Goal: Transaction & Acquisition: Book appointment/travel/reservation

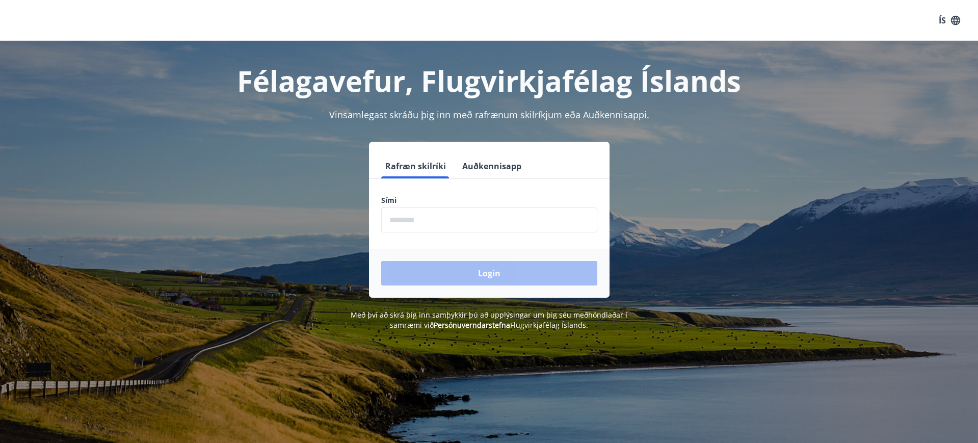
click at [458, 223] on input "phone" at bounding box center [489, 219] width 216 height 25
type input "********"
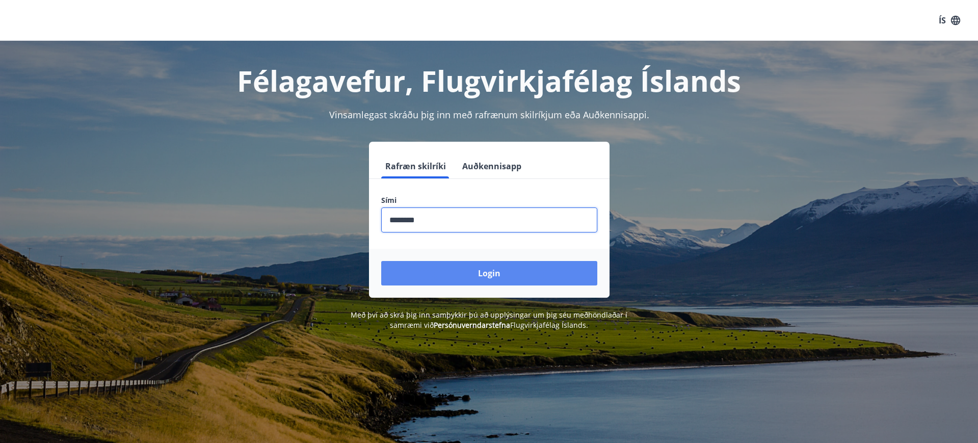
click at [467, 280] on button "Login" at bounding box center [489, 273] width 216 height 24
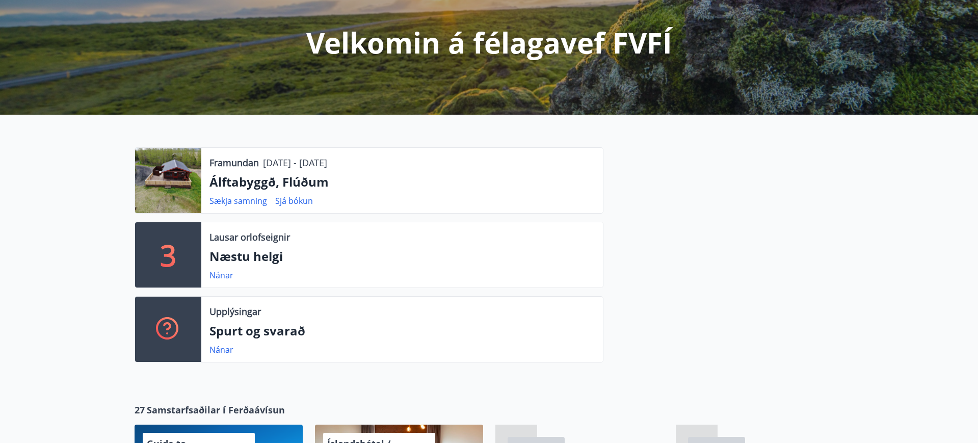
scroll to position [119, 0]
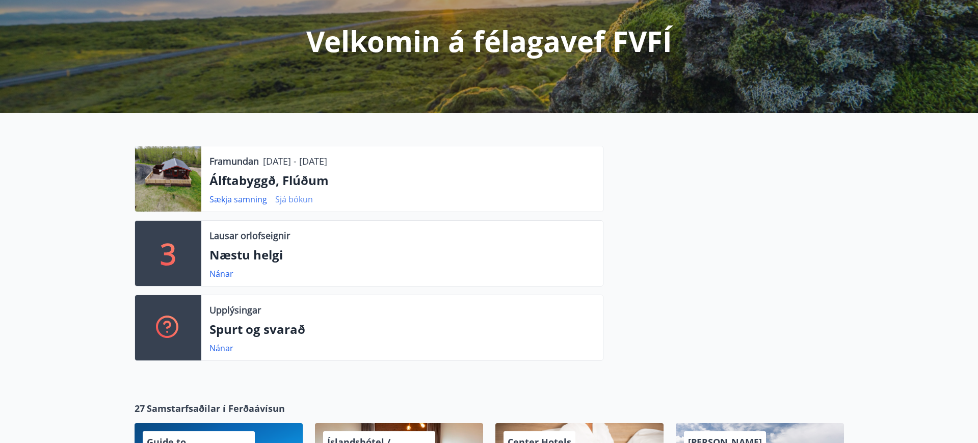
click at [287, 199] on link "Sjá bókun" at bounding box center [294, 199] width 38 height 11
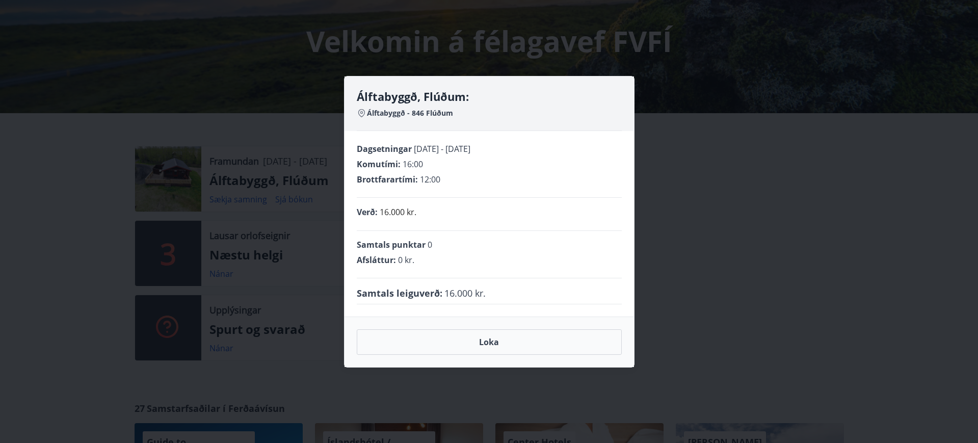
click at [137, 171] on div "Álftabyggð, Flúðum: Álftabyggð - 846 Flúðum Dagsetningar 22.12.2025 - 26.12.202…" at bounding box center [489, 221] width 978 height 443
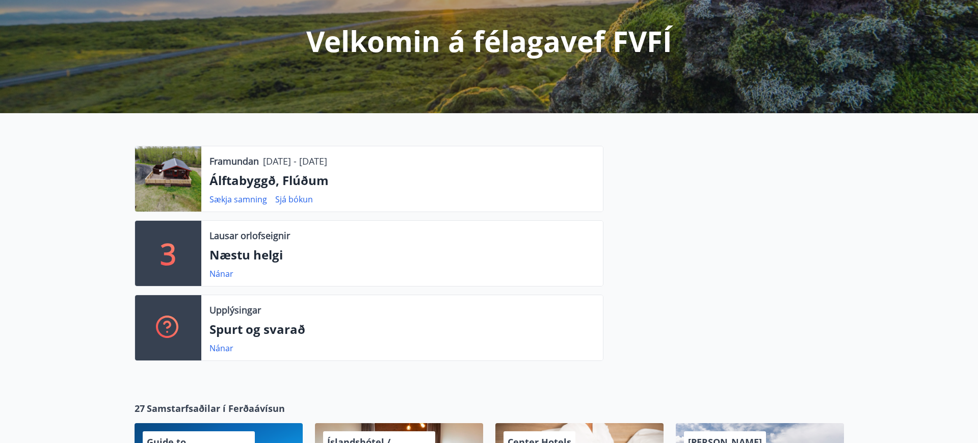
click at [170, 178] on div at bounding box center [168, 178] width 66 height 65
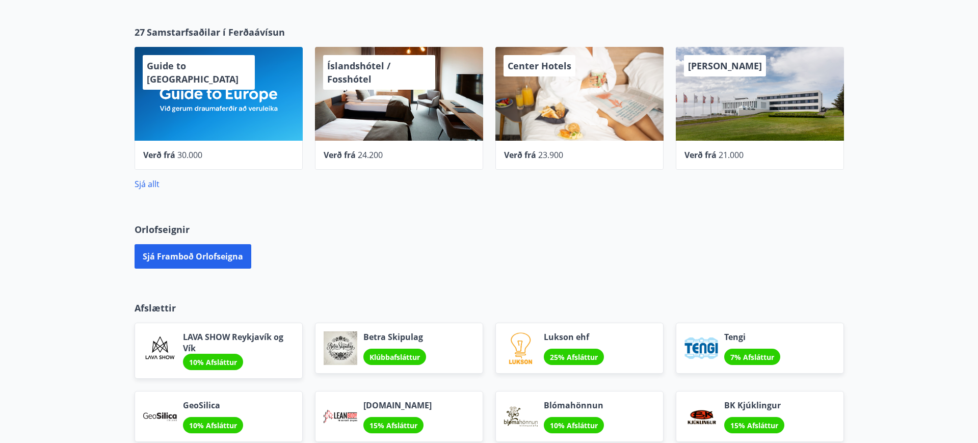
scroll to position [500, 0]
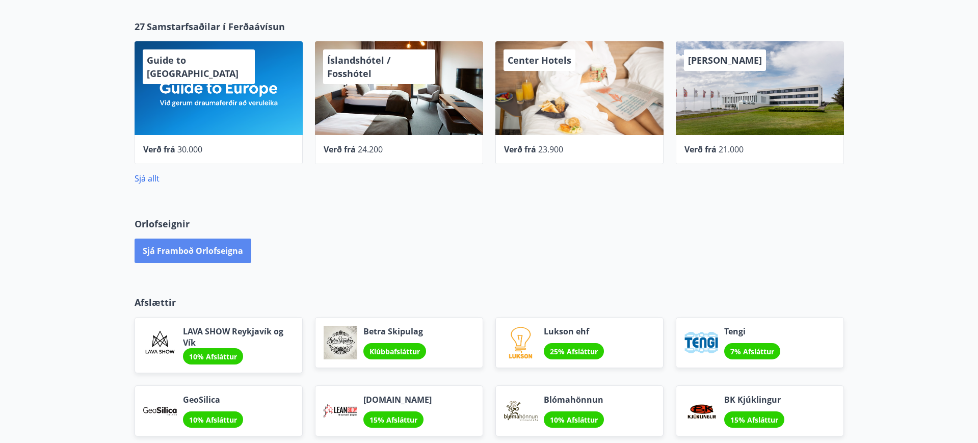
click at [198, 249] on button "Sjá framboð orlofseigna" at bounding box center [193, 250] width 117 height 24
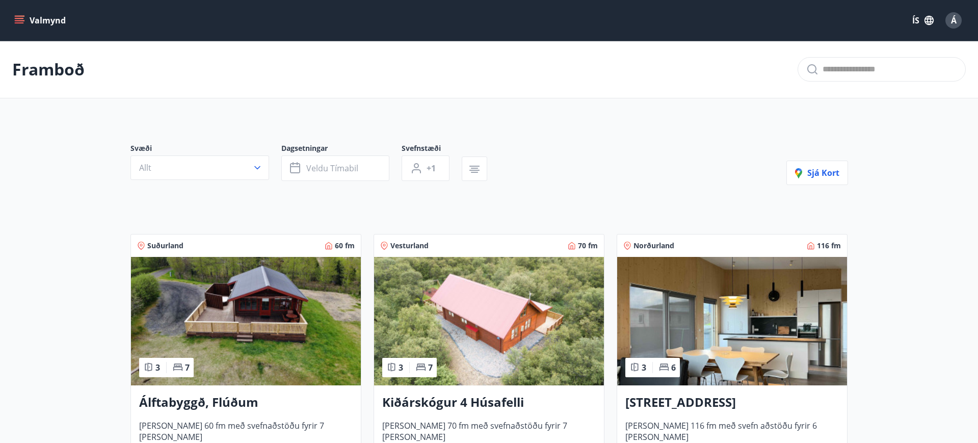
click at [278, 320] on img at bounding box center [246, 321] width 230 height 128
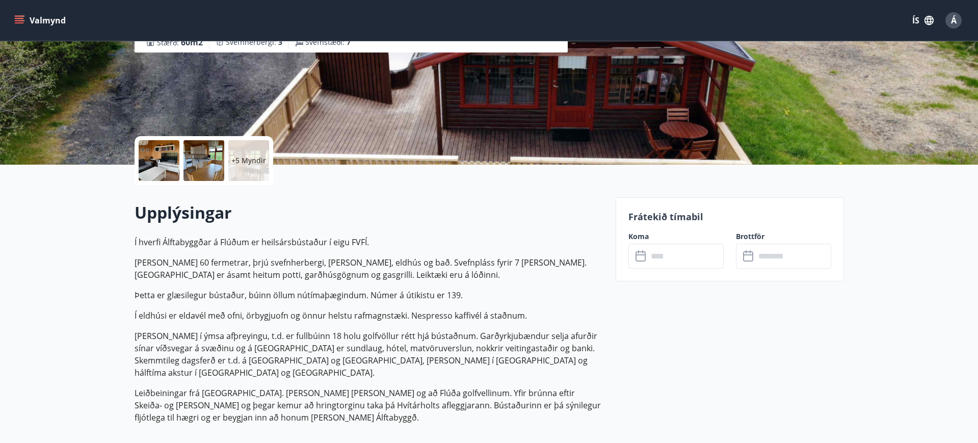
scroll to position [143, 0]
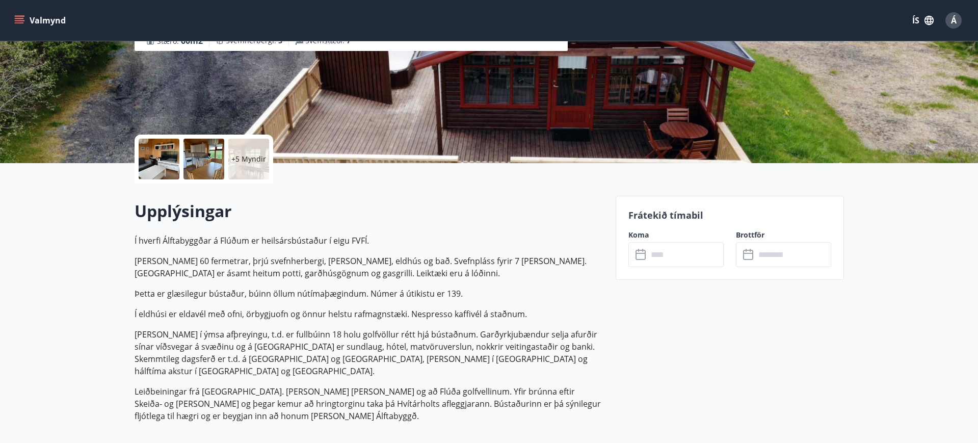
click at [658, 259] on input "text" at bounding box center [686, 254] width 76 height 25
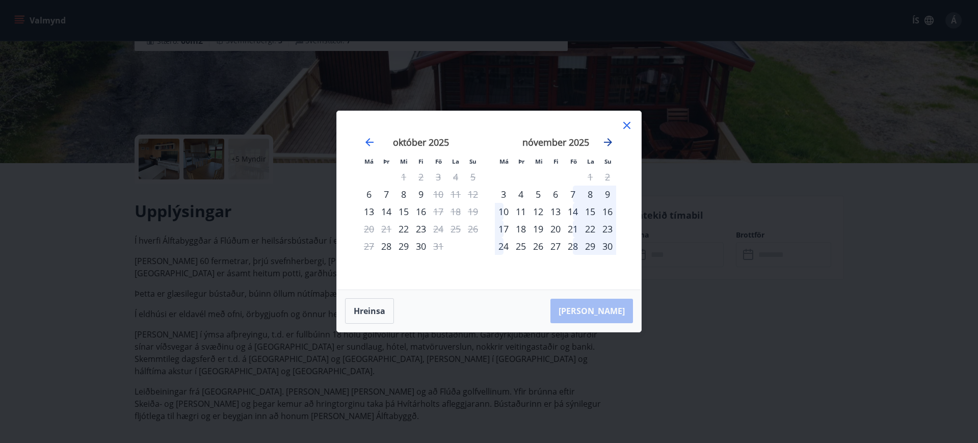
click at [610, 143] on icon "Move forward to switch to the next month." at bounding box center [608, 142] width 8 height 8
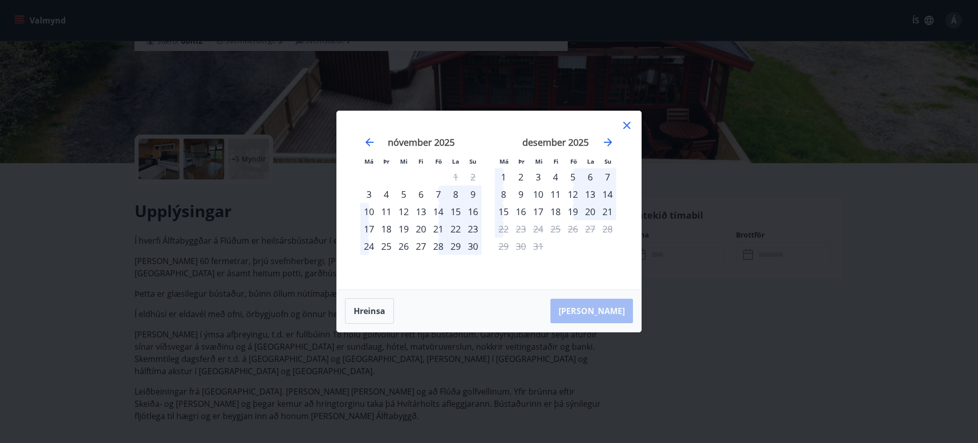
click at [604, 210] on div "21" at bounding box center [607, 211] width 17 height 17
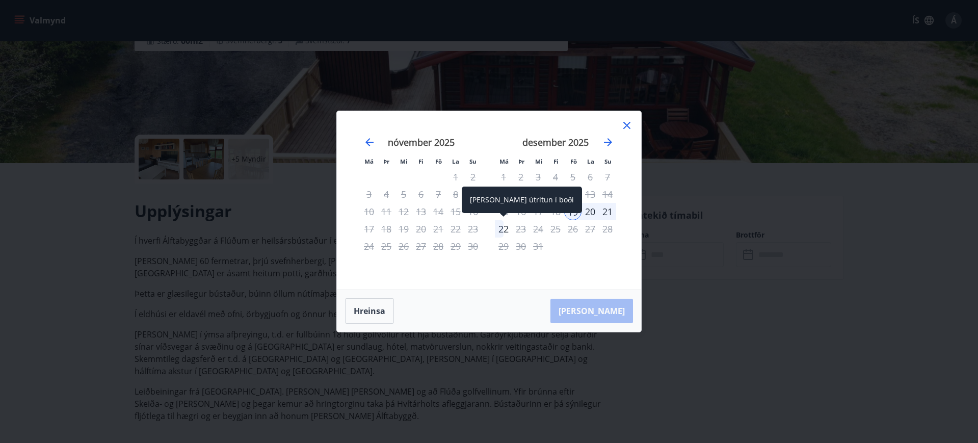
click at [509, 230] on div "22" at bounding box center [503, 228] width 17 height 17
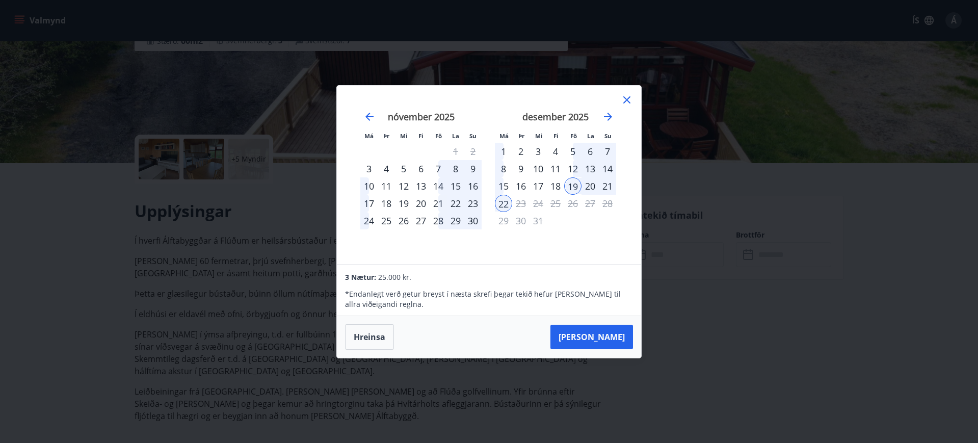
drag, startPoint x: 580, startPoint y: 185, endPoint x: 595, endPoint y: 186, distance: 14.8
click at [593, 186] on tr "15 16 17 18 19 20 21" at bounding box center [555, 185] width 121 height 17
click at [603, 186] on div "21" at bounding box center [607, 185] width 17 height 17
click at [606, 186] on div "21" at bounding box center [607, 185] width 17 height 17
click at [611, 342] on button "Taka Frá" at bounding box center [591, 337] width 83 height 24
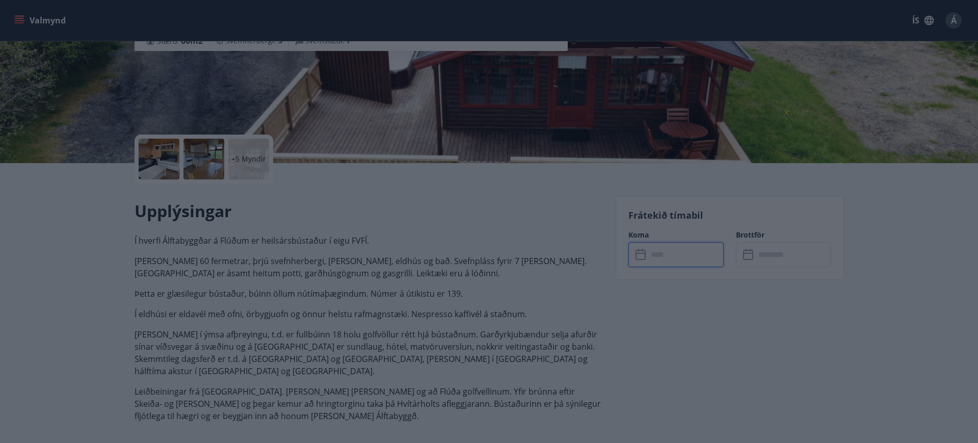
type input "******"
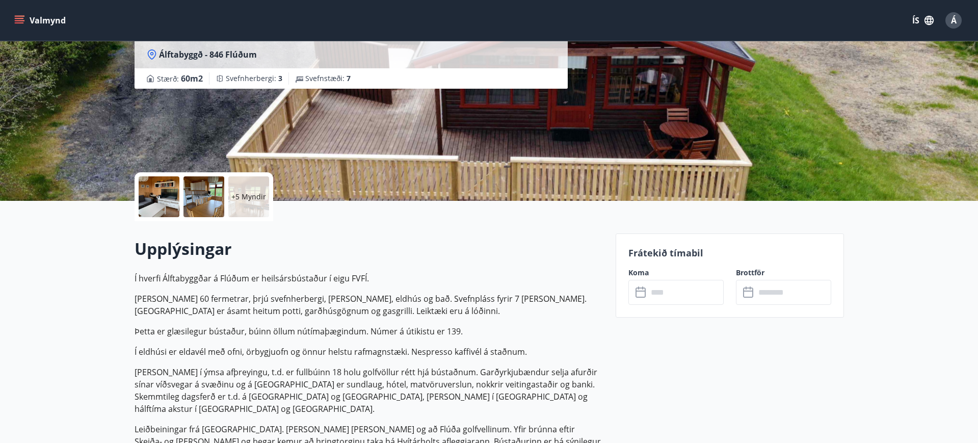
scroll to position [106, 0]
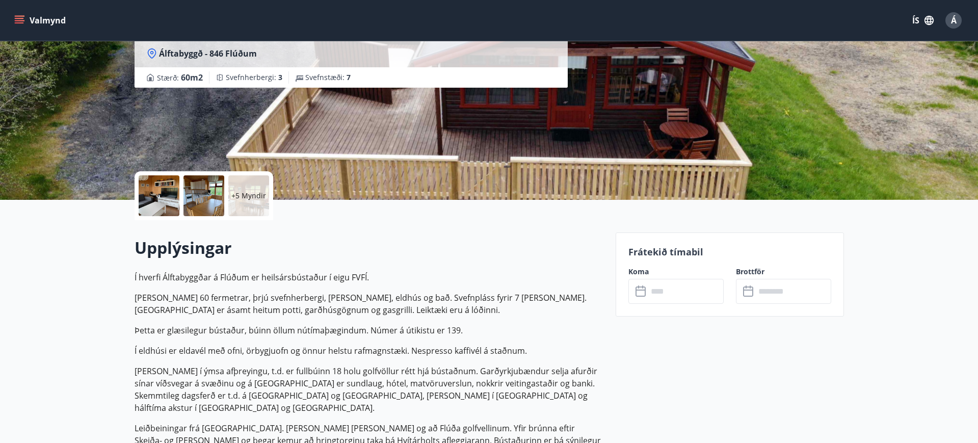
click at [661, 291] on input "text" at bounding box center [686, 291] width 76 height 25
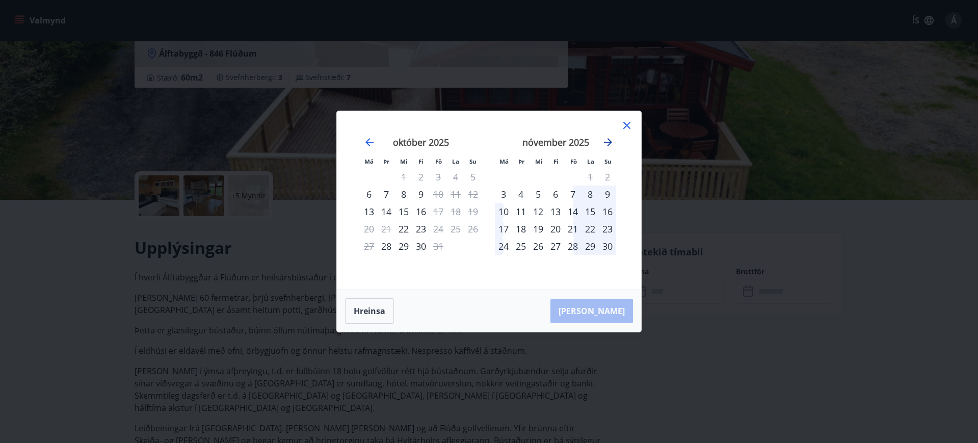
click at [611, 143] on icon "Move forward to switch to the next month." at bounding box center [608, 142] width 12 height 12
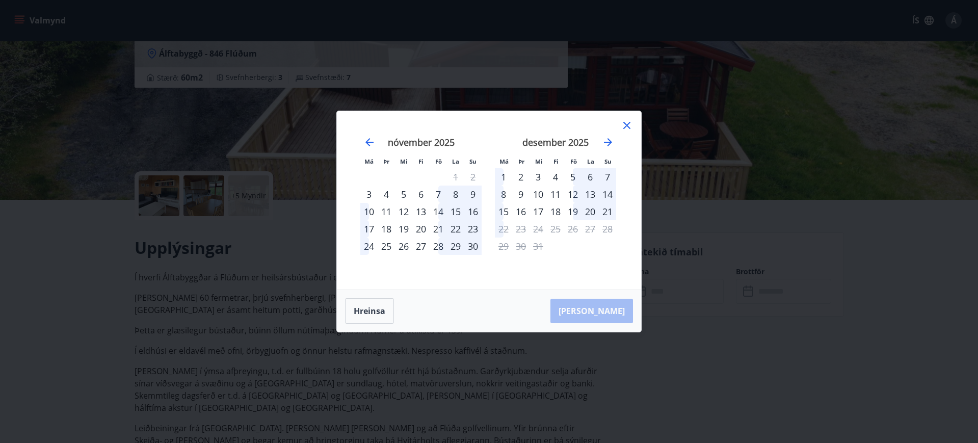
click at [606, 211] on div "21" at bounding box center [607, 211] width 17 height 17
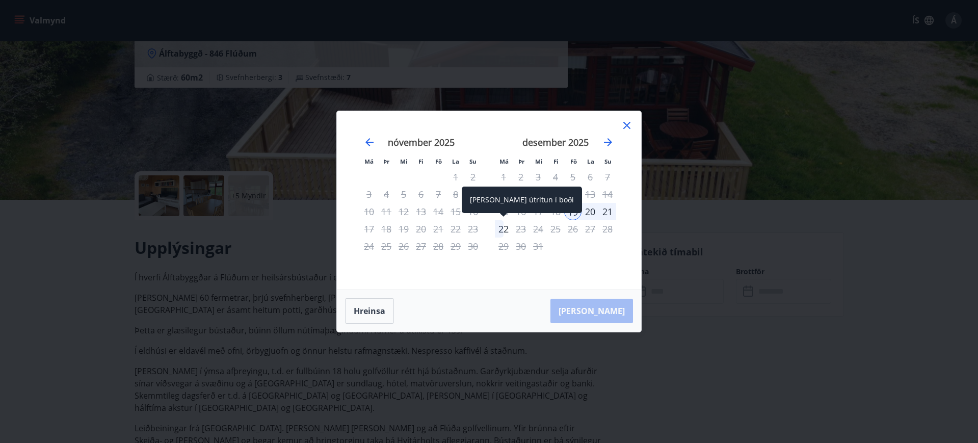
click at [508, 229] on div "22" at bounding box center [503, 228] width 17 height 17
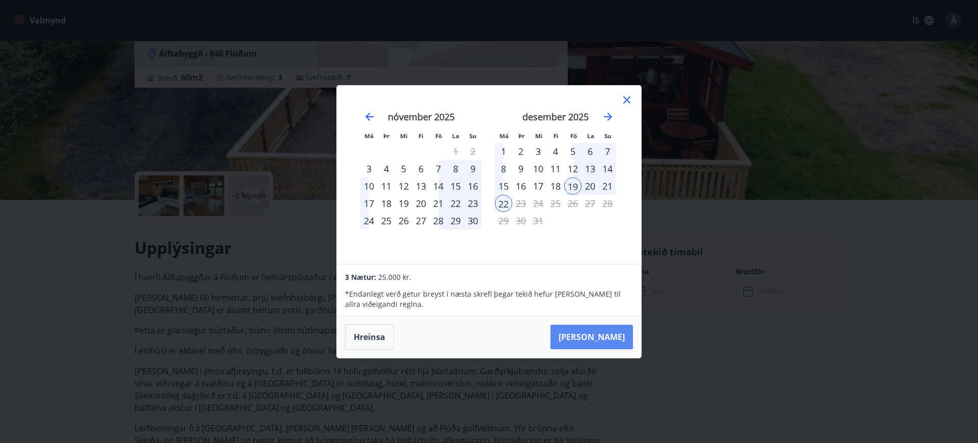
click at [606, 340] on button "Taka Frá" at bounding box center [591, 337] width 83 height 24
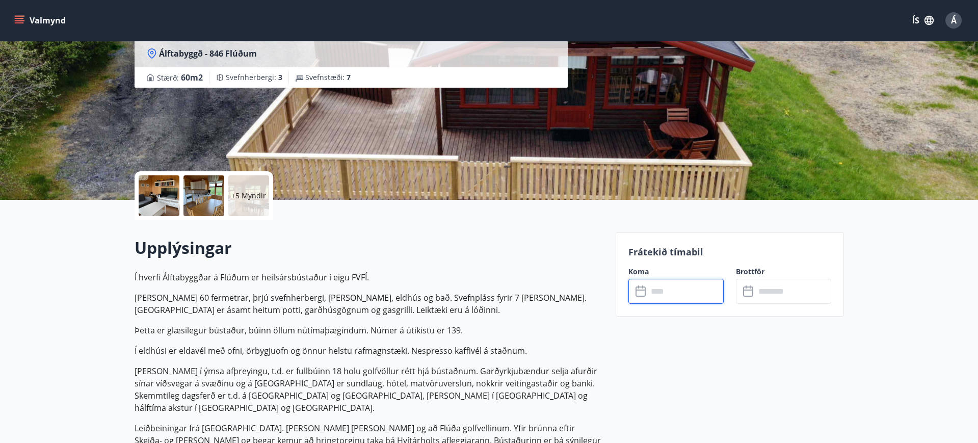
type input "******"
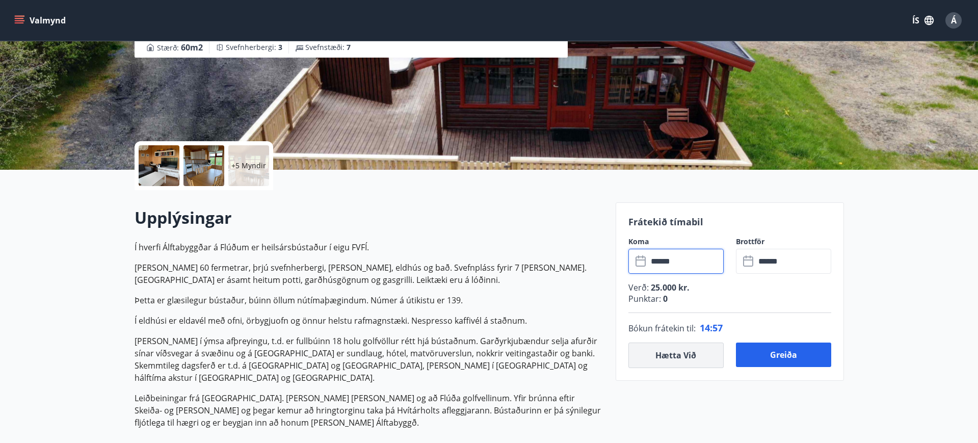
scroll to position [147, 0]
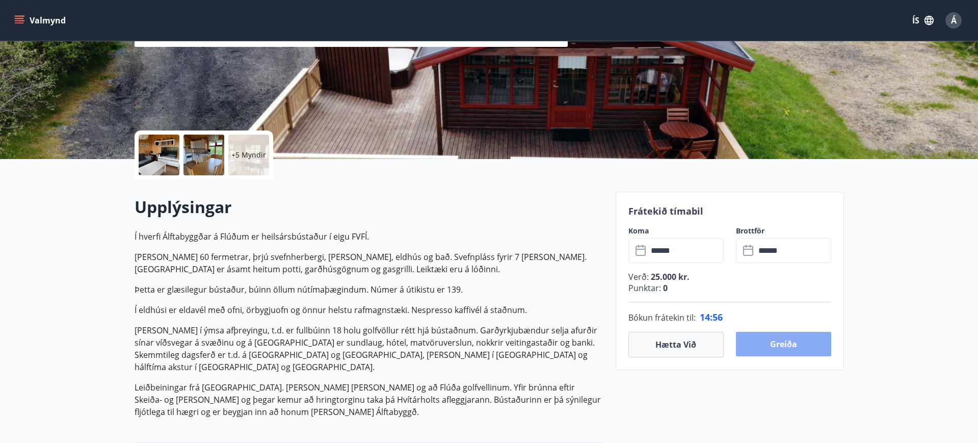
click at [774, 338] on button "Greiða" at bounding box center [783, 344] width 95 height 24
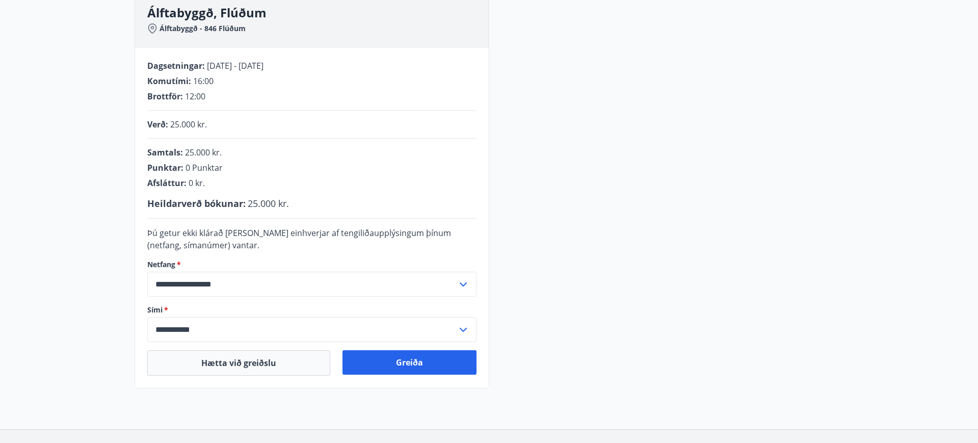
scroll to position [161, 0]
click at [423, 364] on button "Greiða" at bounding box center [409, 361] width 134 height 24
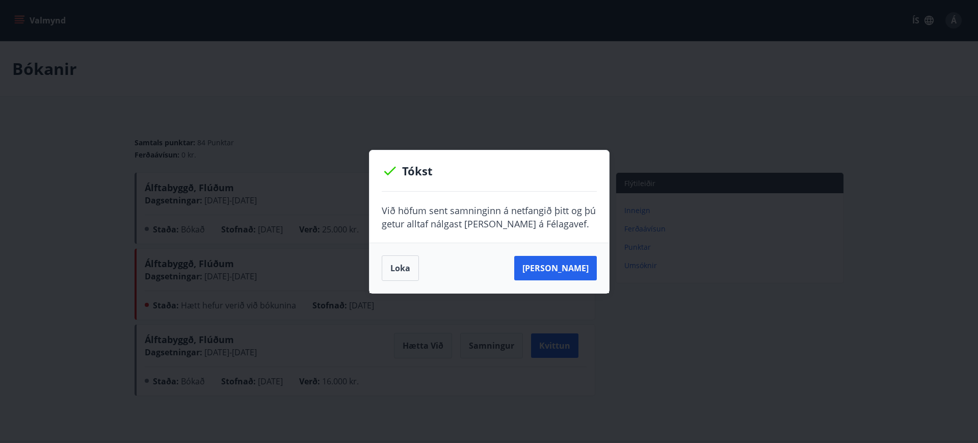
click at [407, 276] on button "Loka" at bounding box center [400, 267] width 37 height 25
